Goal: Navigation & Orientation: Go to known website

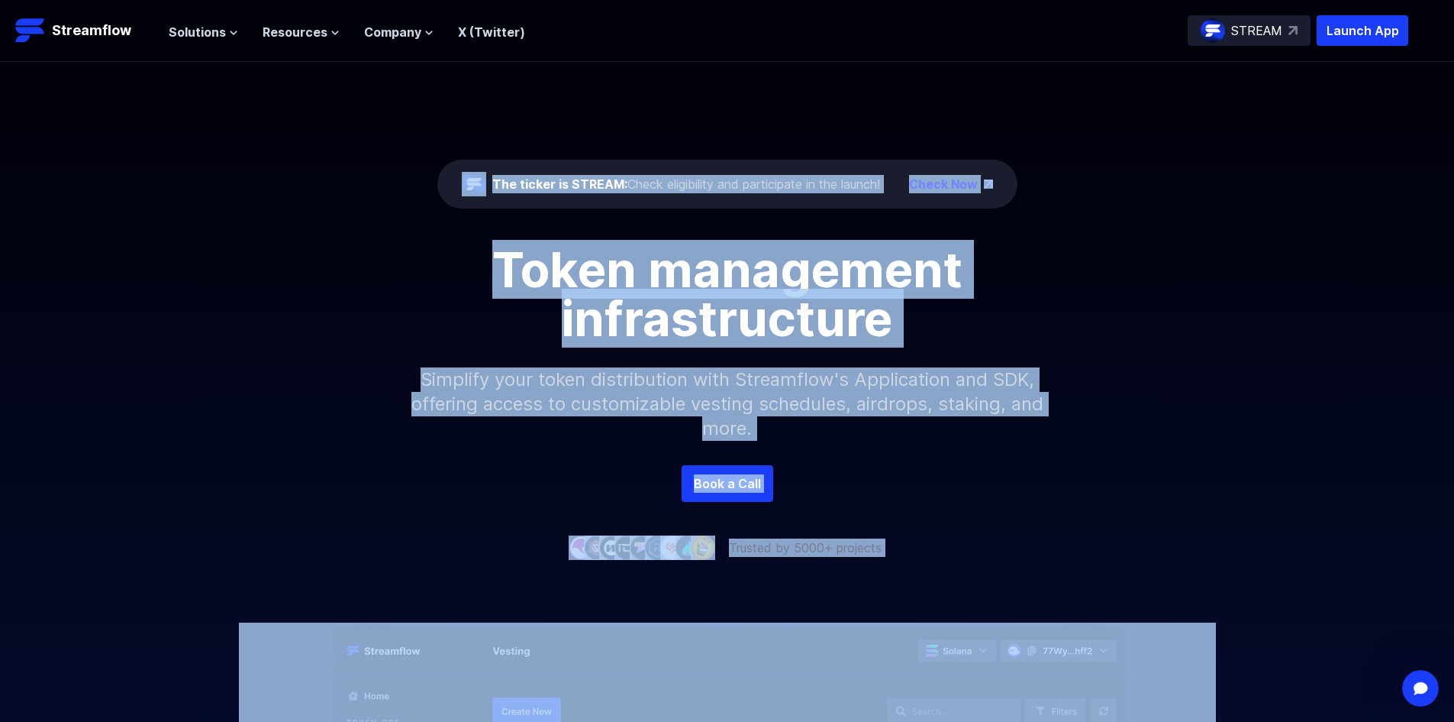
drag, startPoint x: 321, startPoint y: 166, endPoint x: 1125, endPoint y: 671, distance: 949.7
click at [1125, 671] on div "The ticker is STREAM: Check eligibility and participate in the launch! Check No…" at bounding box center [727, 539] width 1454 height 954
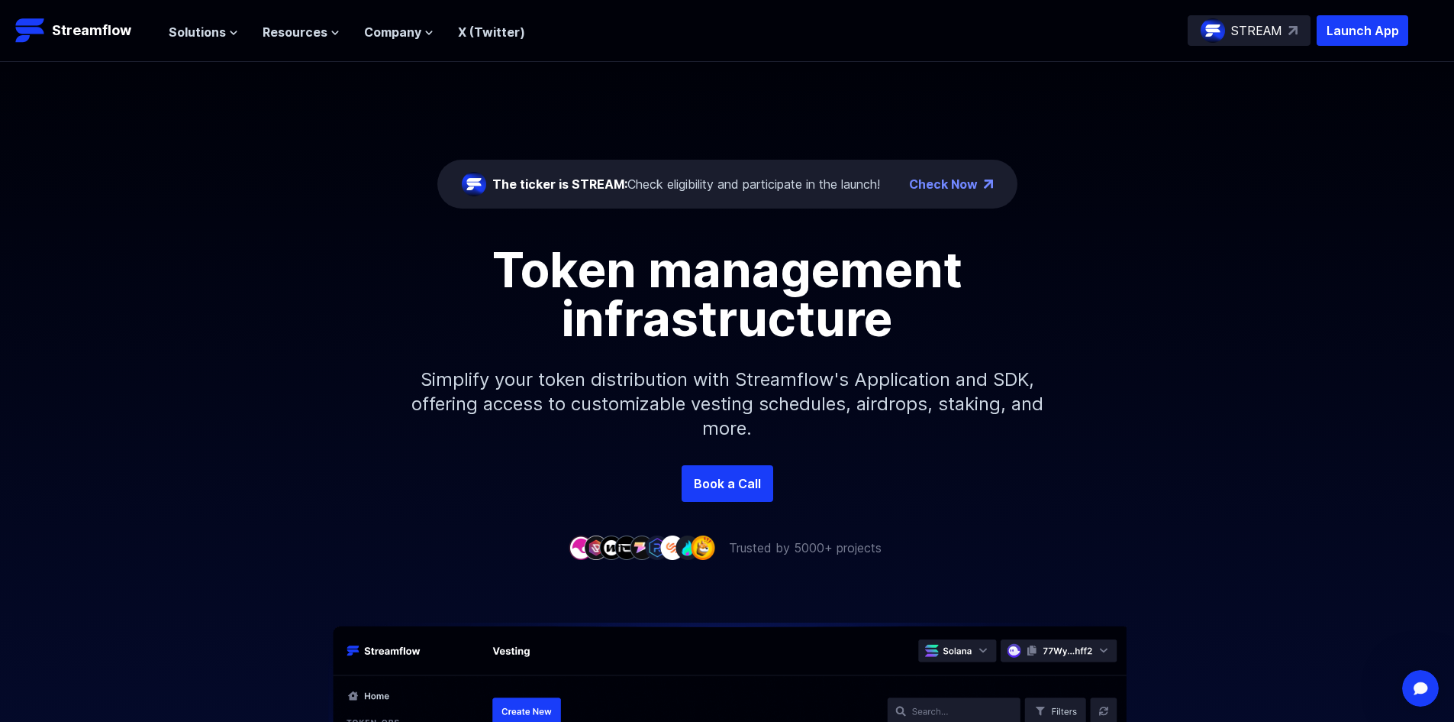
click at [737, 370] on p "Simplify your token distribution with Streamflow's Application and SDK, offerin…" at bounding box center [727, 404] width 657 height 122
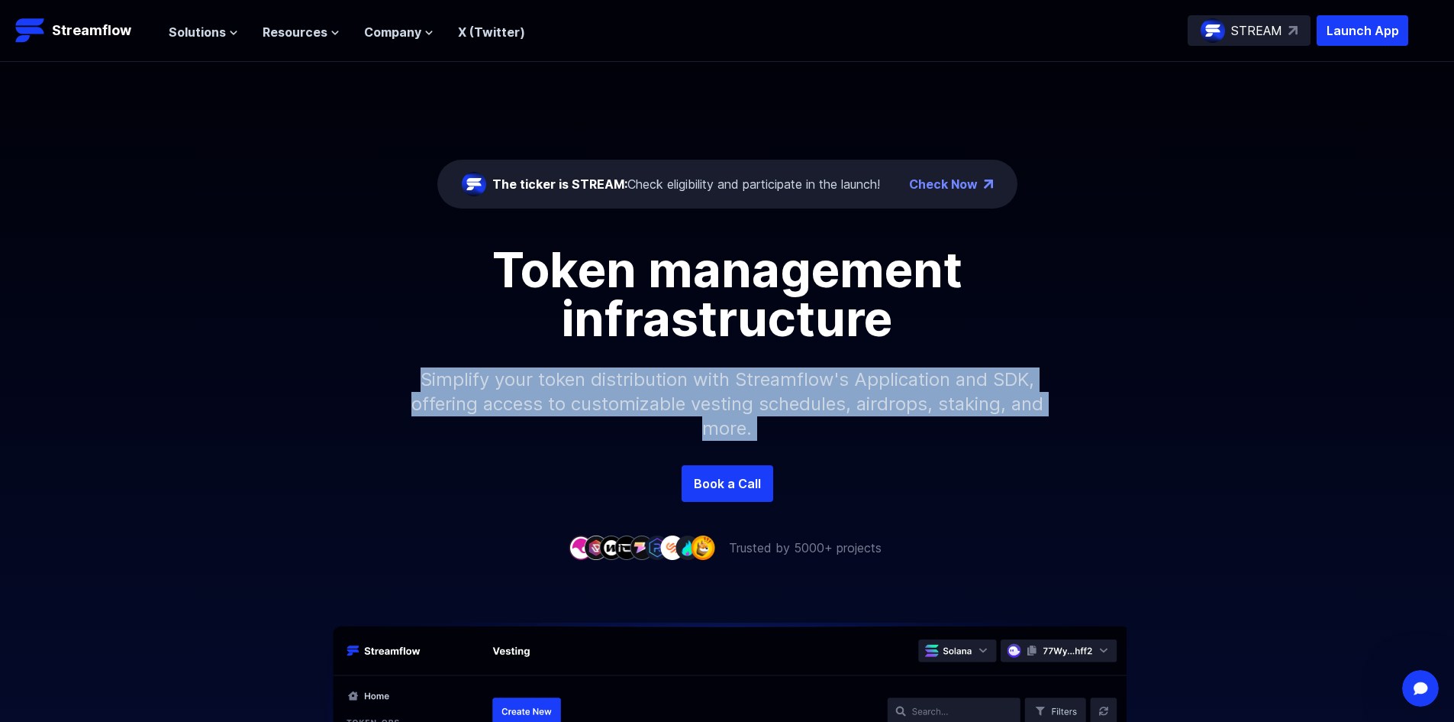
click at [737, 370] on p "Simplify your token distribution with Streamflow's Application and SDK, offerin…" at bounding box center [727, 404] width 657 height 122
click at [1358, 29] on p "Launch App" at bounding box center [1363, 30] width 92 height 31
click at [760, 400] on p "Simplify your token distribution with Streamflow's Application and SDK, offerin…" at bounding box center [727, 404] width 657 height 122
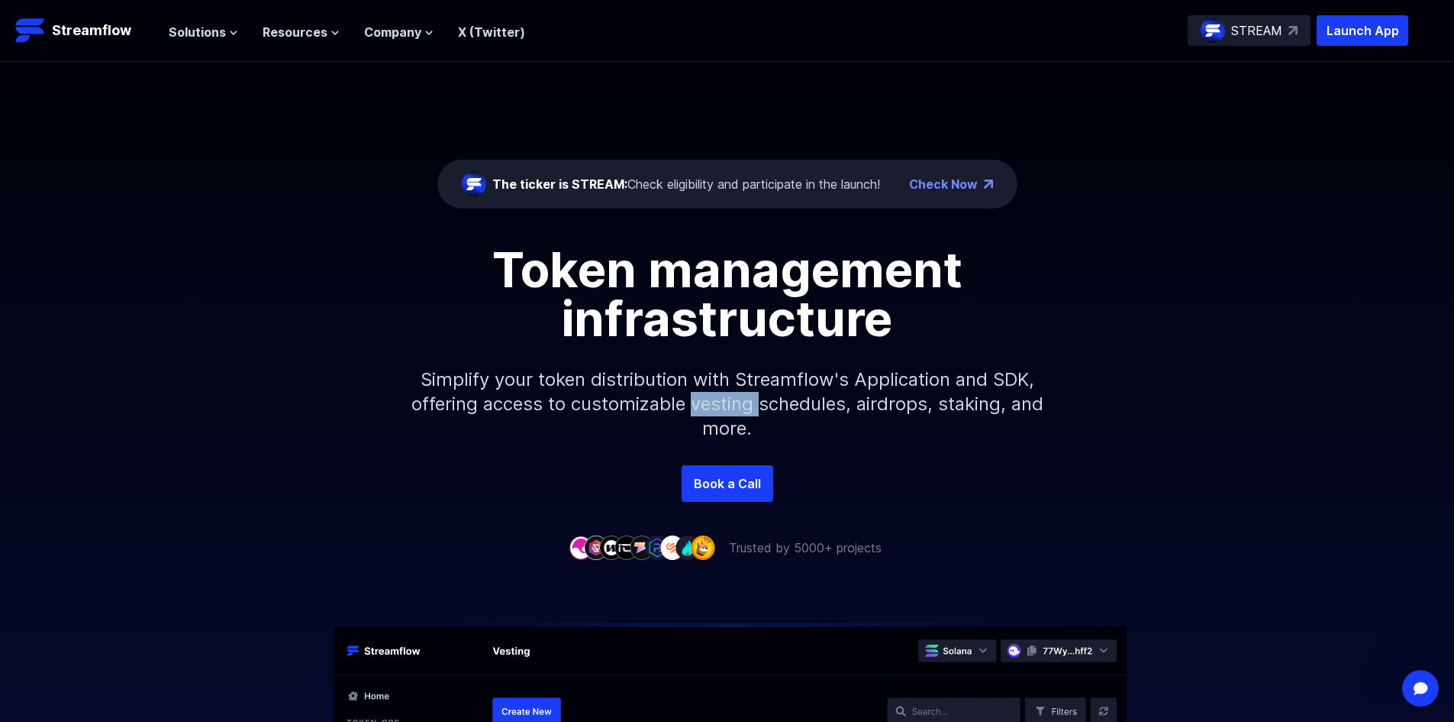
click at [760, 400] on p "Simplify your token distribution with Streamflow's Application and SDK, offerin…" at bounding box center [727, 404] width 657 height 122
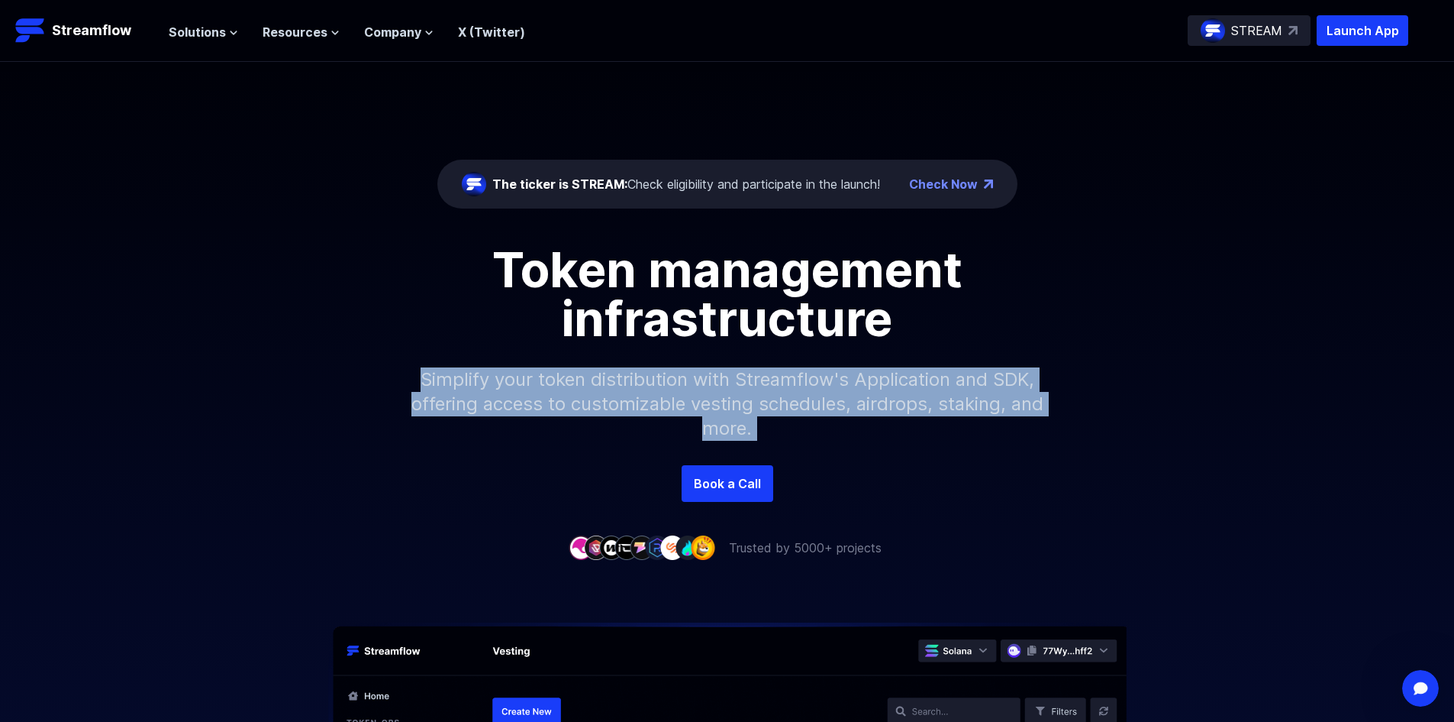
click at [758, 400] on p "Simplify your token distribution with Streamflow's Application and SDK, offerin…" at bounding box center [727, 404] width 657 height 122
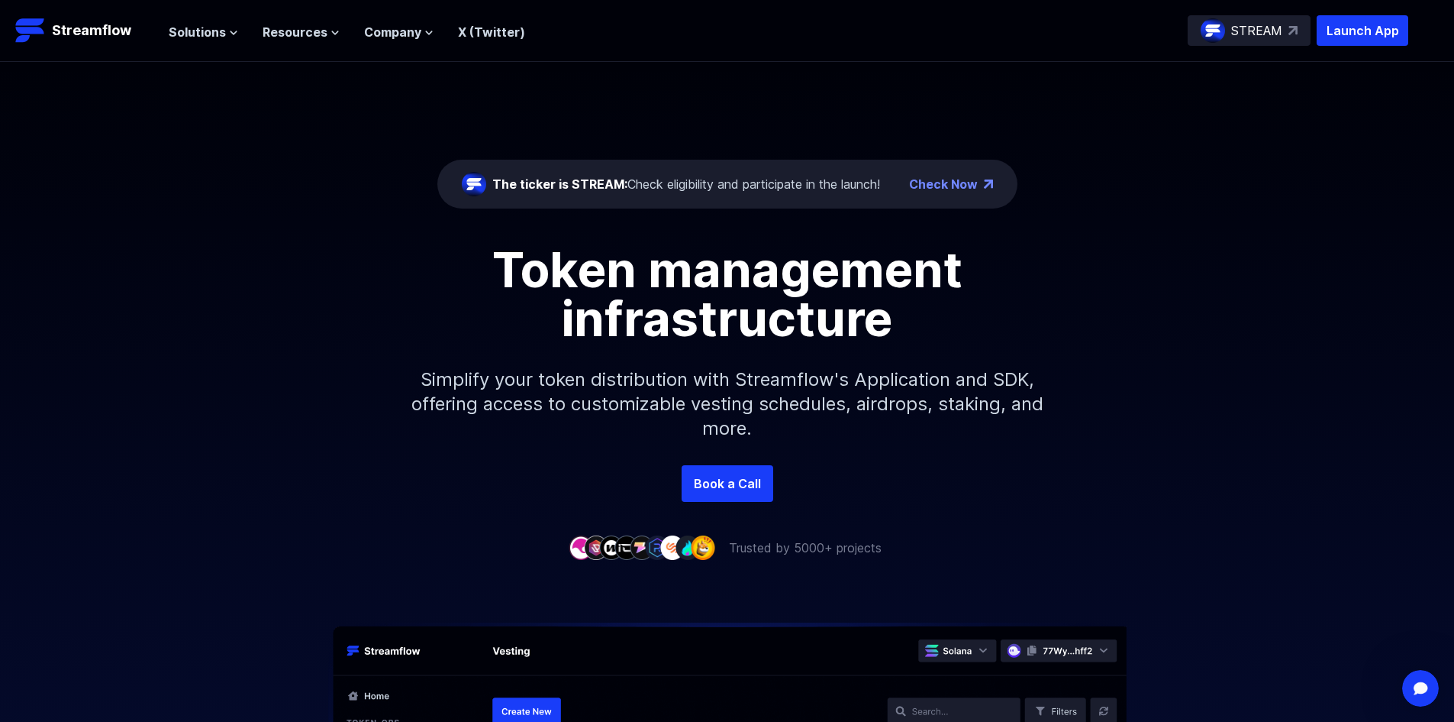
click at [710, 305] on h1 "Token management infrastructure" at bounding box center [727, 294] width 687 height 98
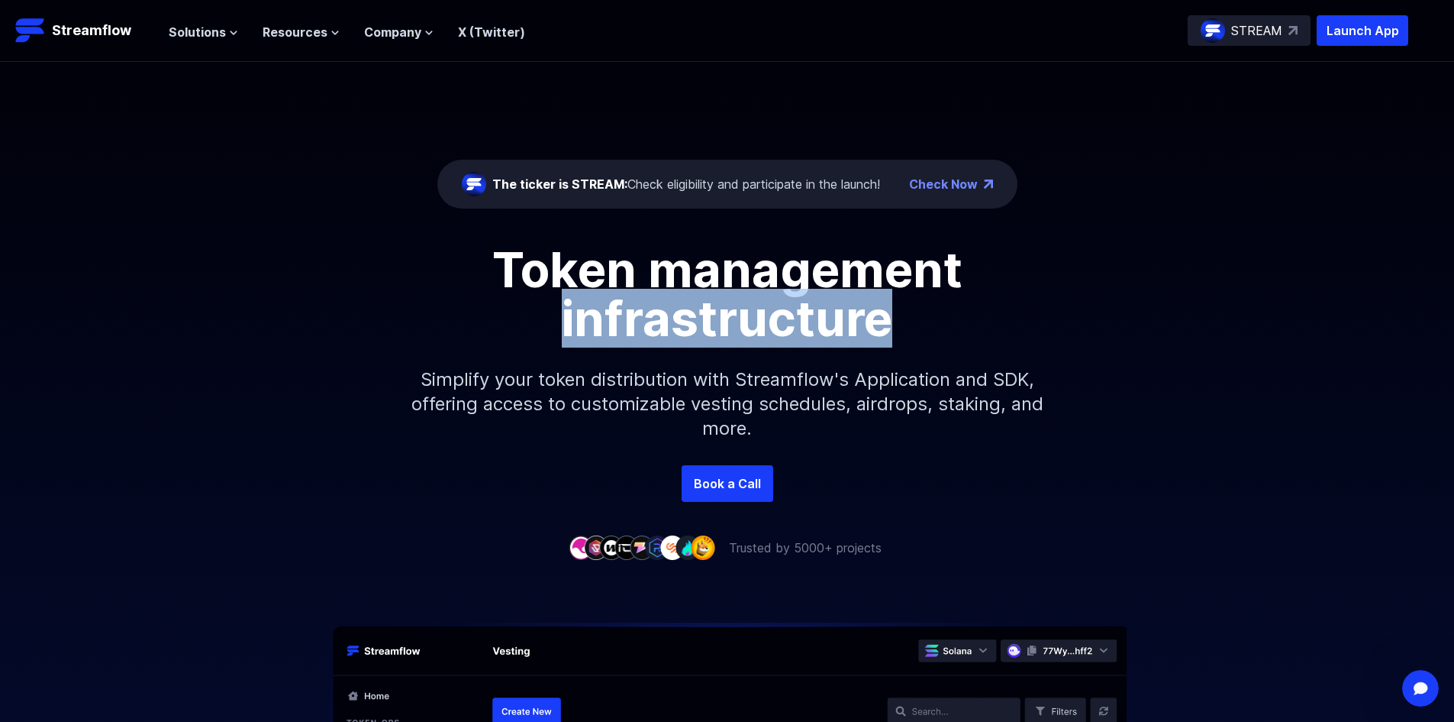
click at [710, 305] on h1 "Token management infrastructure" at bounding box center [727, 294] width 687 height 98
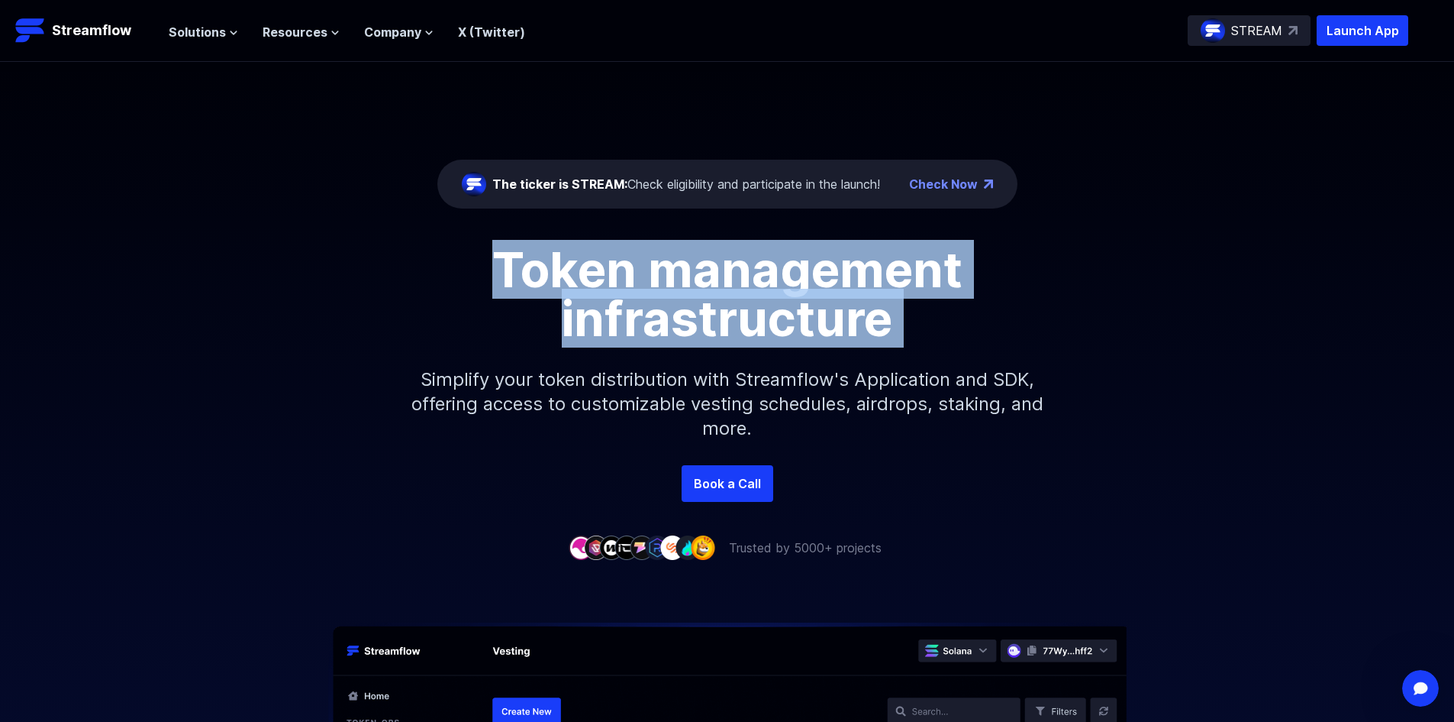
click at [709, 304] on h1 "Token management infrastructure" at bounding box center [727, 294] width 687 height 98
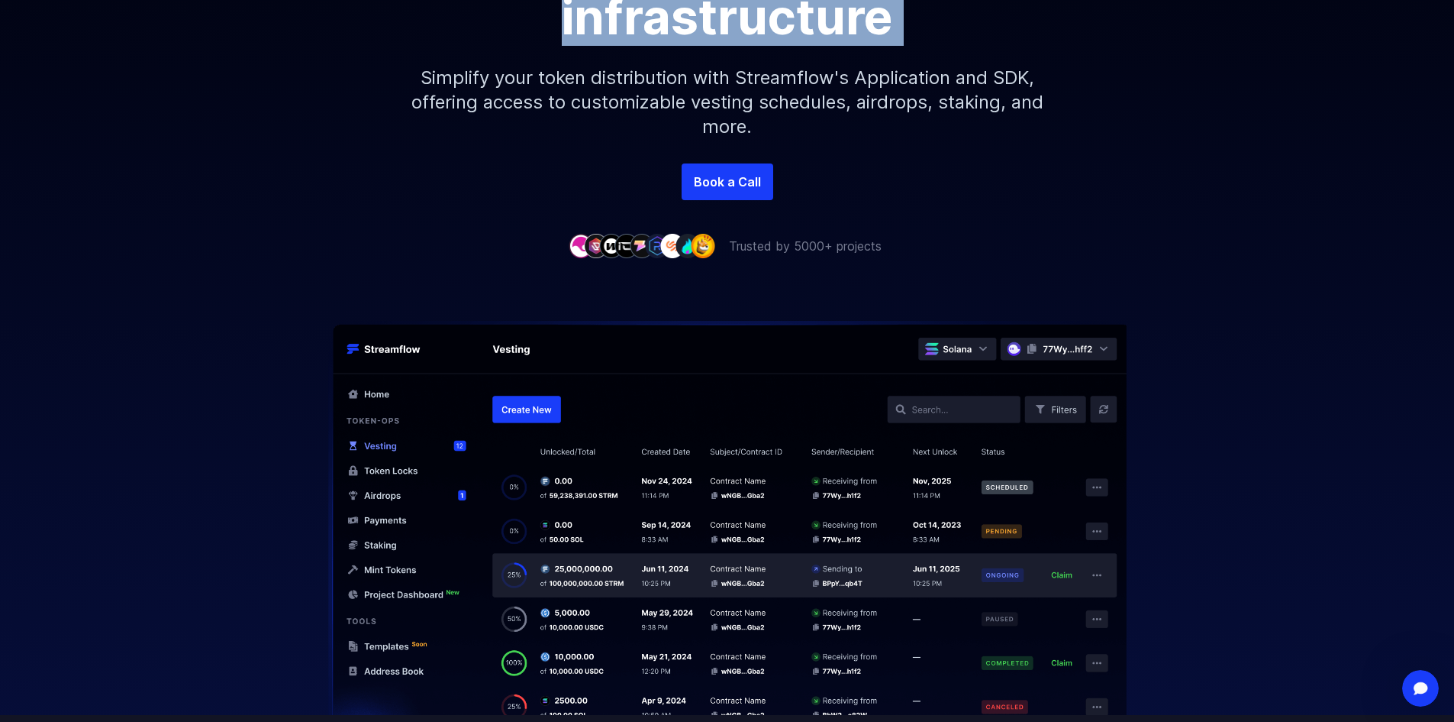
scroll to position [305, 0]
